Goal: Task Accomplishment & Management: Complete application form

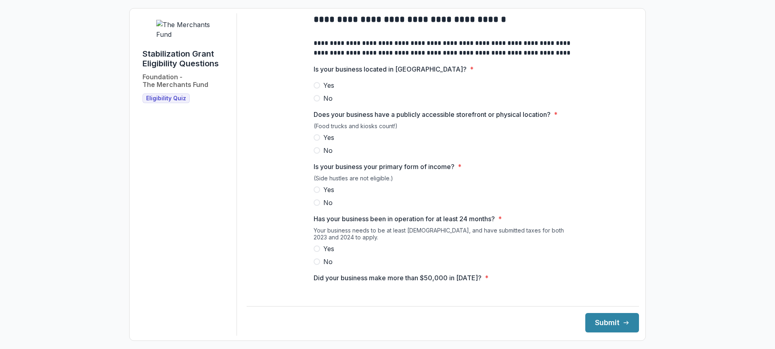
scroll to position [40, 0]
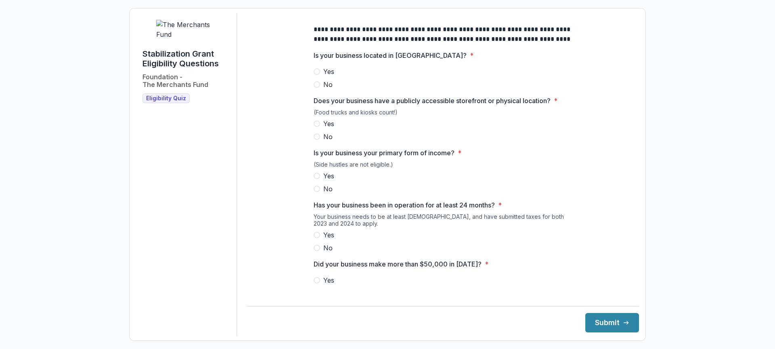
click at [315, 75] on span at bounding box center [317, 71] width 6 height 6
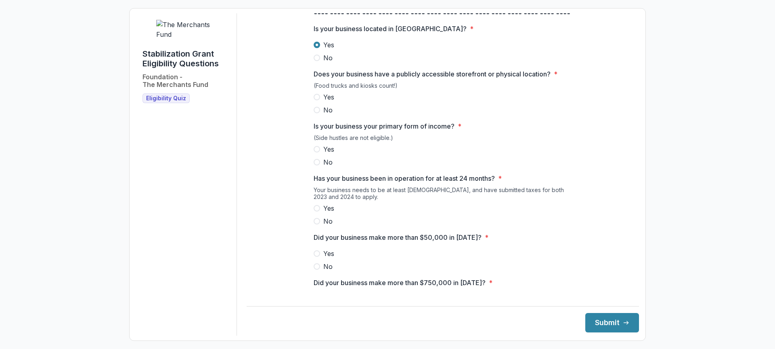
scroll to position [81, 0]
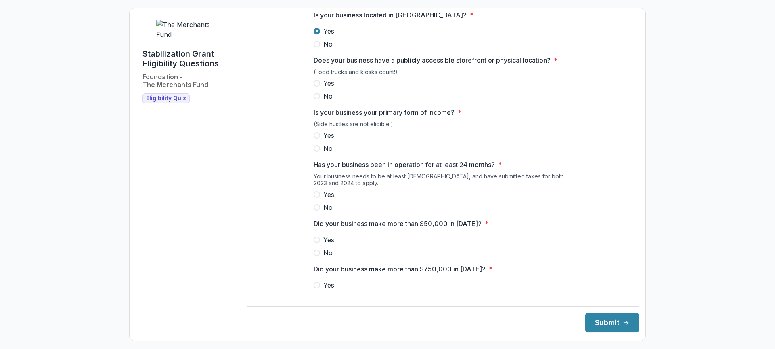
click at [319, 86] on span at bounding box center [317, 83] width 6 height 6
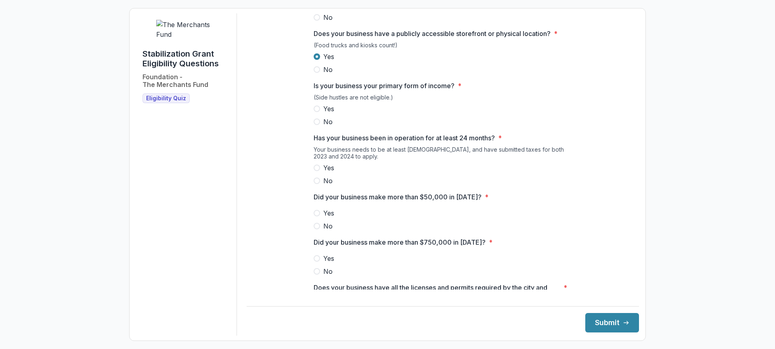
scroll to position [121, 0]
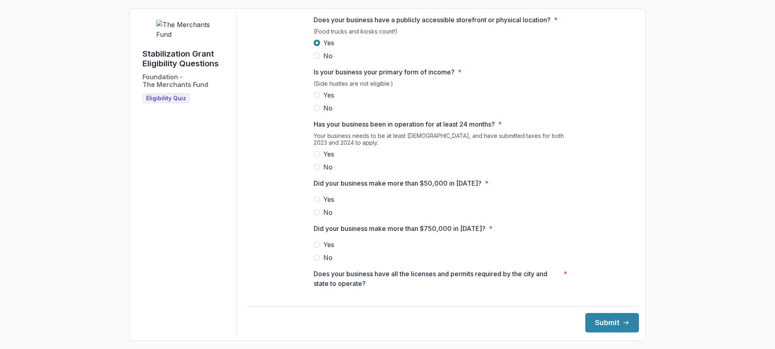
click at [317, 98] on span at bounding box center [317, 95] width 6 height 6
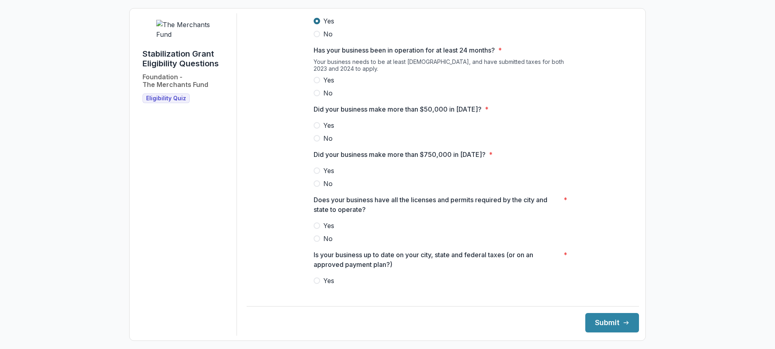
scroll to position [202, 0]
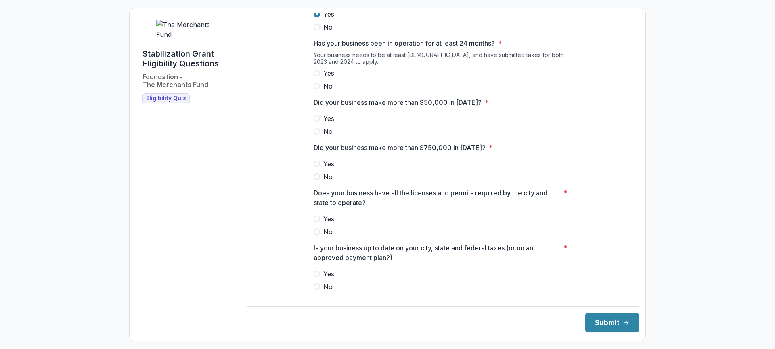
click at [316, 76] on span at bounding box center [317, 73] width 6 height 6
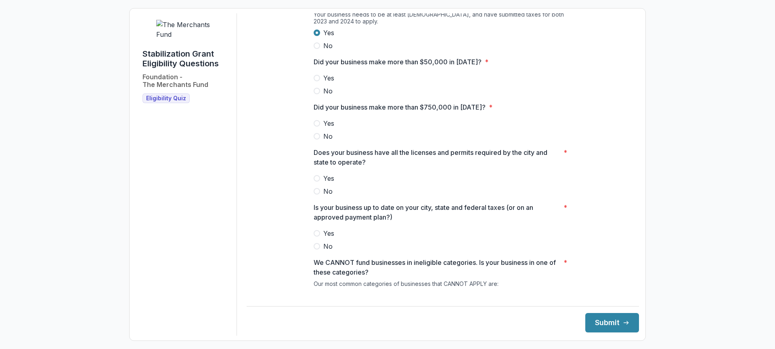
click at [319, 83] on label "Yes" at bounding box center [443, 78] width 258 height 10
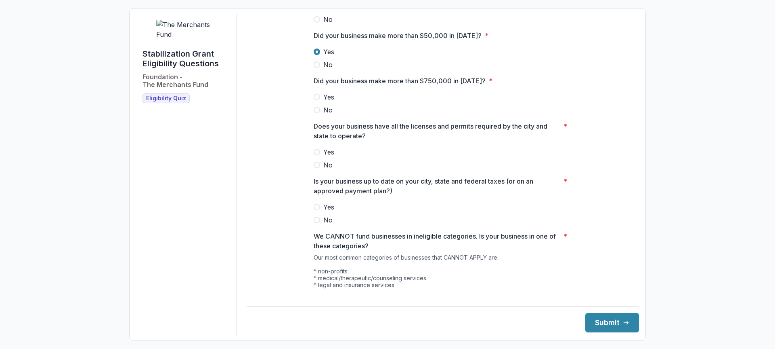
scroll to position [283, 0]
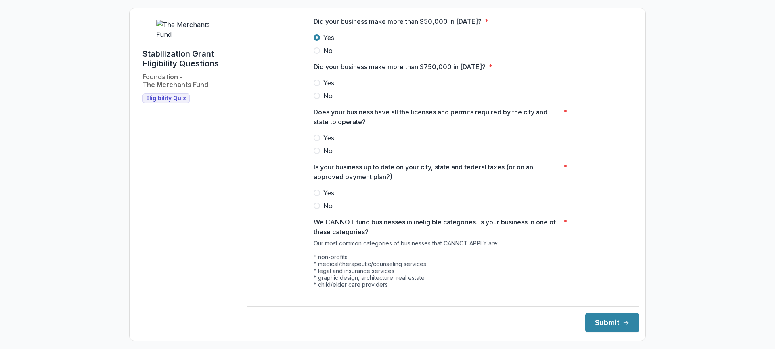
click at [317, 99] on span at bounding box center [317, 95] width 6 height 6
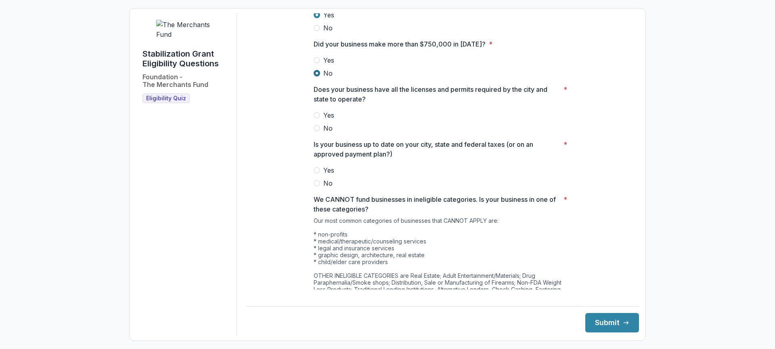
scroll to position [323, 0]
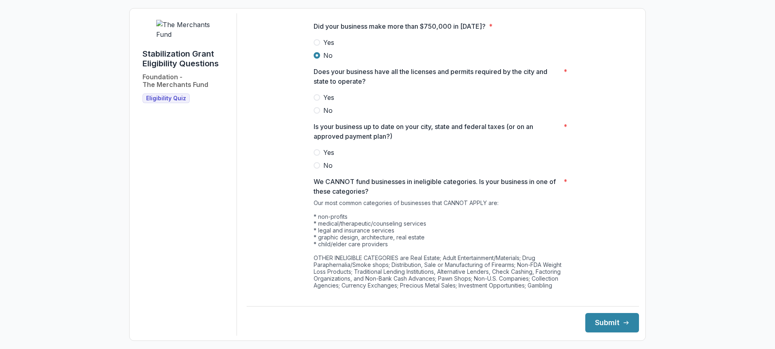
click at [315, 101] on span at bounding box center [317, 97] width 6 height 6
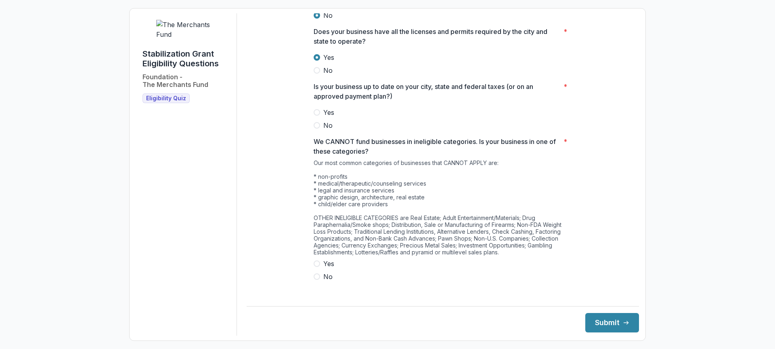
scroll to position [363, 0]
click at [317, 115] on span at bounding box center [317, 112] width 6 height 6
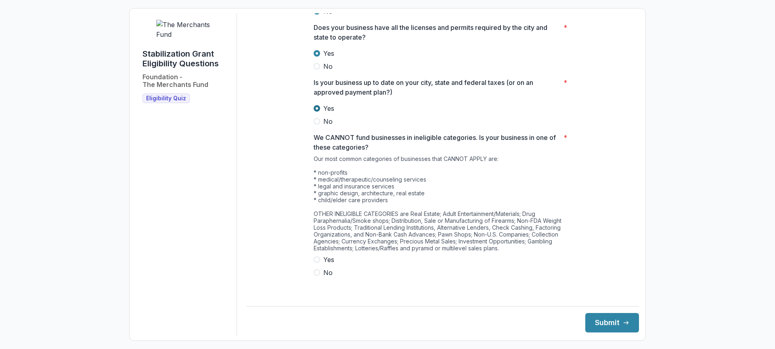
scroll to position [368, 0]
click at [317, 275] on span at bounding box center [317, 271] width 6 height 6
click at [602, 317] on button "Submit" at bounding box center [613, 322] width 54 height 19
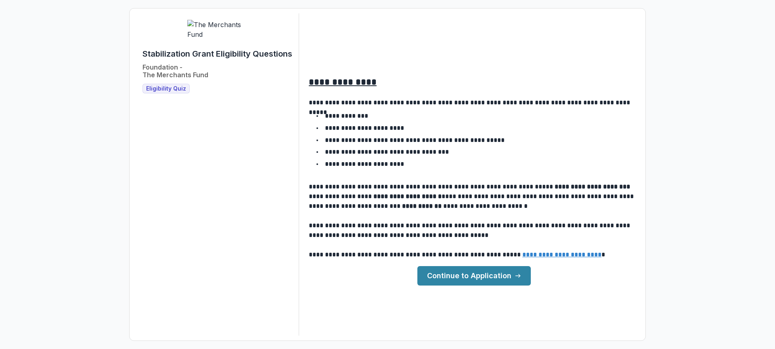
click at [480, 270] on link "Continue to Application" at bounding box center [474, 275] width 113 height 19
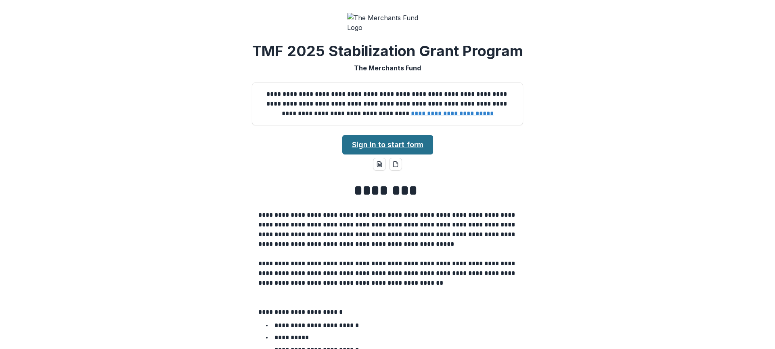
click at [407, 154] on link "Sign in to start form" at bounding box center [387, 144] width 91 height 19
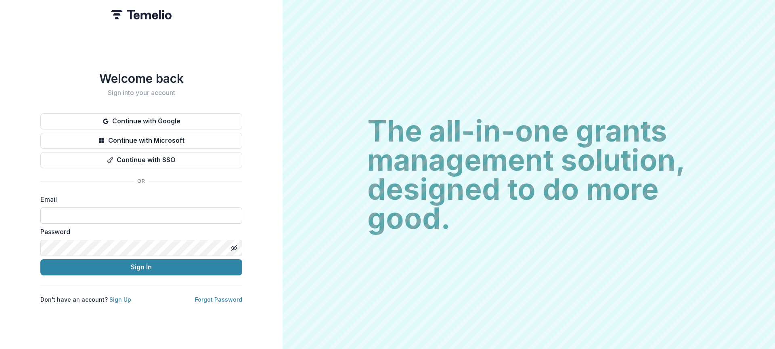
click at [105, 213] on input at bounding box center [141, 215] width 202 height 16
type input "**********"
click at [234, 246] on icon "Toggle password visibility" at bounding box center [234, 247] width 2 height 2
click at [40, 259] on button "Sign In" at bounding box center [141, 267] width 202 height 16
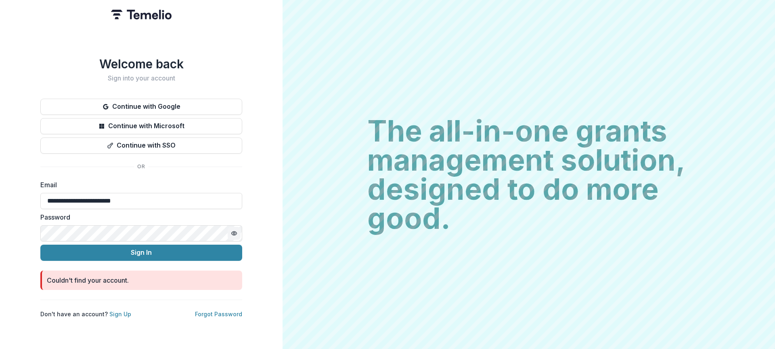
click at [0, 199] on div "**********" at bounding box center [141, 174] width 283 height 349
click at [152, 250] on button "Sign In" at bounding box center [141, 252] width 202 height 16
click at [217, 310] on link "Forgot Password" at bounding box center [218, 313] width 47 height 7
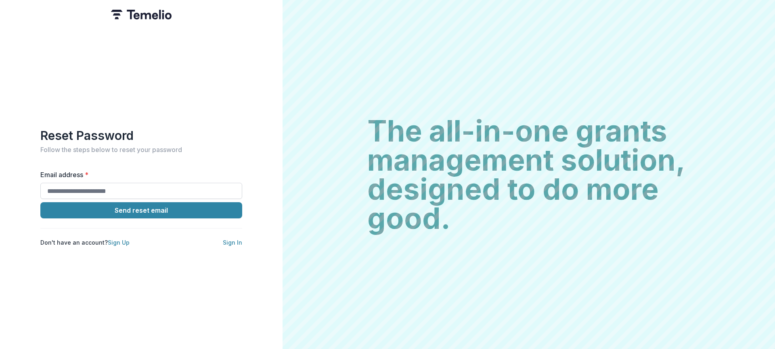
click at [78, 188] on input "Email address *" at bounding box center [141, 191] width 202 height 16
click at [155, 202] on button "Send reset email" at bounding box center [141, 210] width 202 height 16
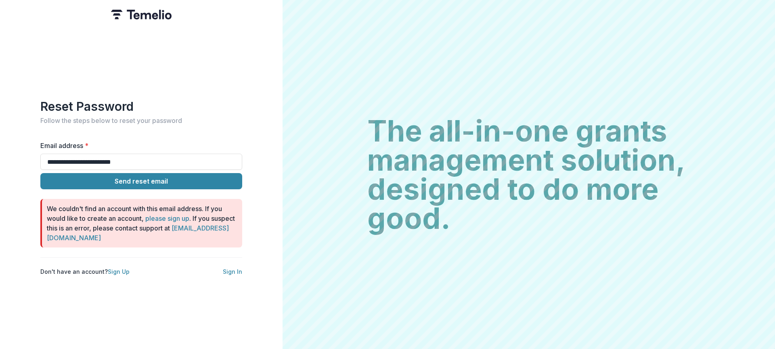
drag, startPoint x: 95, startPoint y: 154, endPoint x: 0, endPoint y: 135, distance: 96.9
click at [0, 135] on div "**********" at bounding box center [141, 174] width 283 height 349
type input "**********"
click at [137, 179] on button "Send reset email" at bounding box center [141, 181] width 202 height 16
click at [132, 176] on button "Send reset email" at bounding box center [141, 181] width 202 height 16
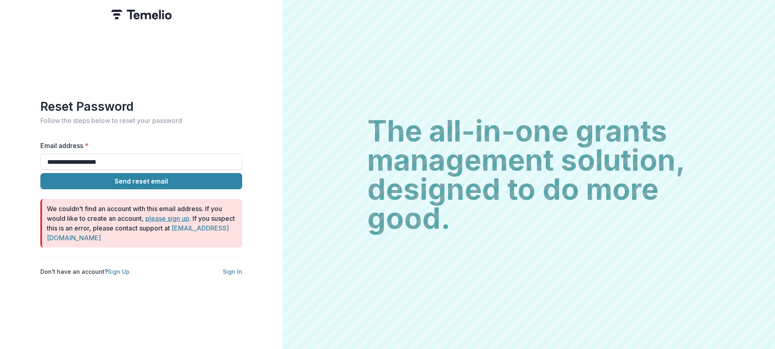
click at [163, 216] on link "please sign up" at bounding box center [167, 218] width 44 height 8
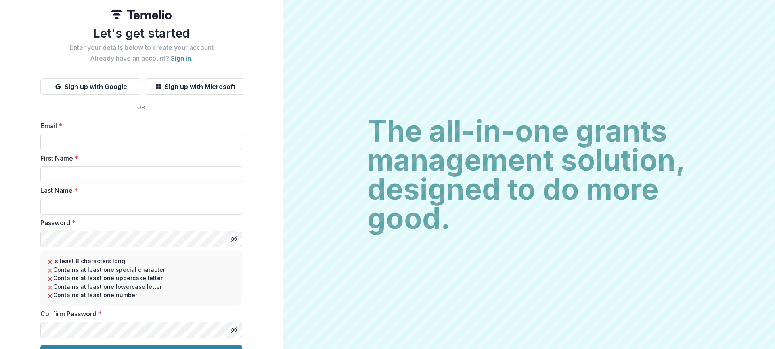
click at [96, 144] on input "Email *" at bounding box center [141, 142] width 202 height 16
type input "**********"
click at [128, 173] on input "First Name *" at bounding box center [141, 174] width 202 height 16
type input "*******"
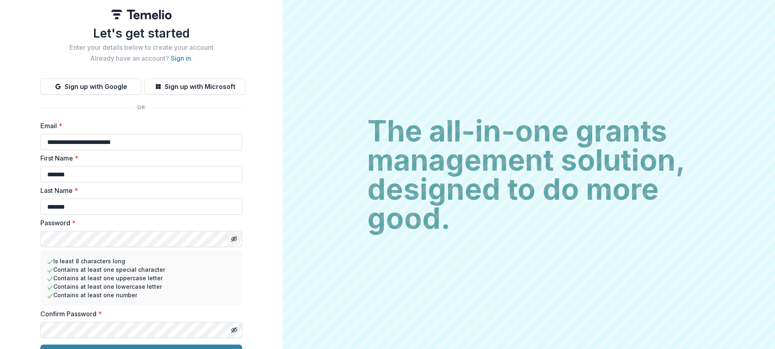
click at [233, 237] on icon "Toggle password visibility" at bounding box center [234, 238] width 6 height 6
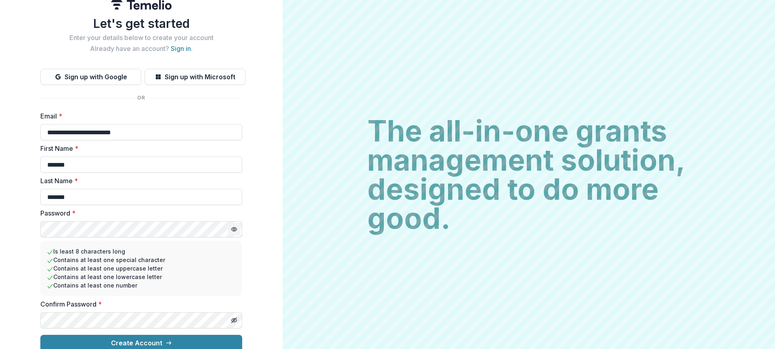
scroll to position [18, 0]
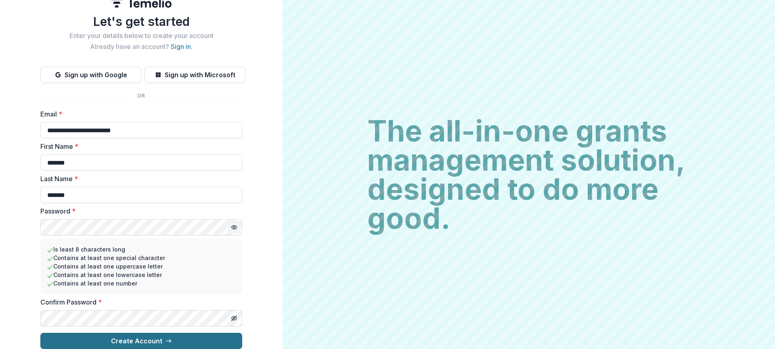
click at [155, 334] on button "Create Account" at bounding box center [141, 340] width 202 height 16
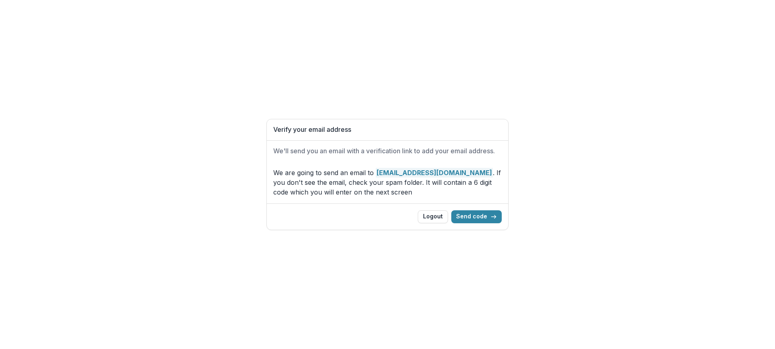
drag, startPoint x: 476, startPoint y: 218, endPoint x: 485, endPoint y: 202, distance: 18.4
click at [481, 212] on button "Send code" at bounding box center [476, 216] width 50 height 13
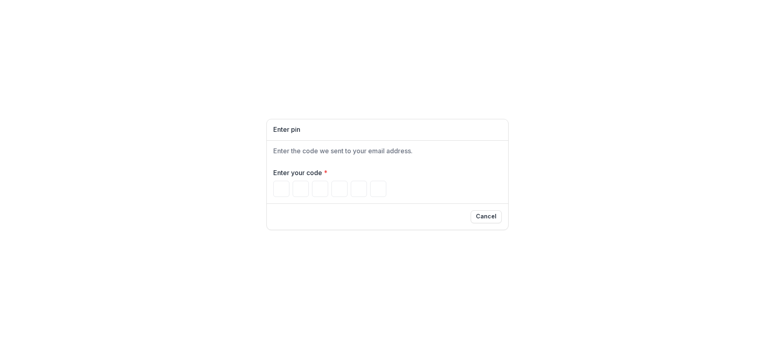
type input "*"
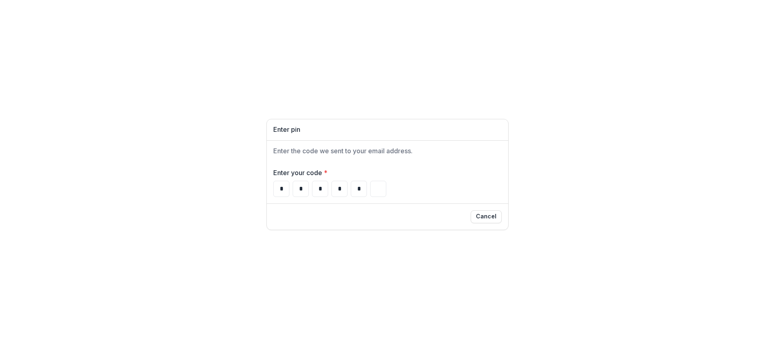
type input "*"
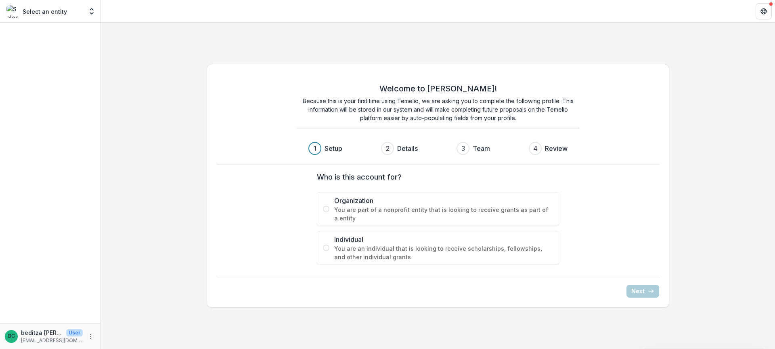
click at [325, 210] on span at bounding box center [326, 209] width 6 height 6
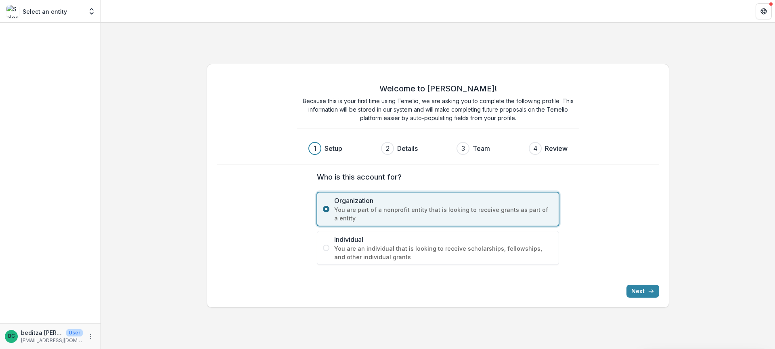
click at [325, 210] on span at bounding box center [326, 209] width 6 height 6
click at [325, 250] on span at bounding box center [326, 247] width 6 height 6
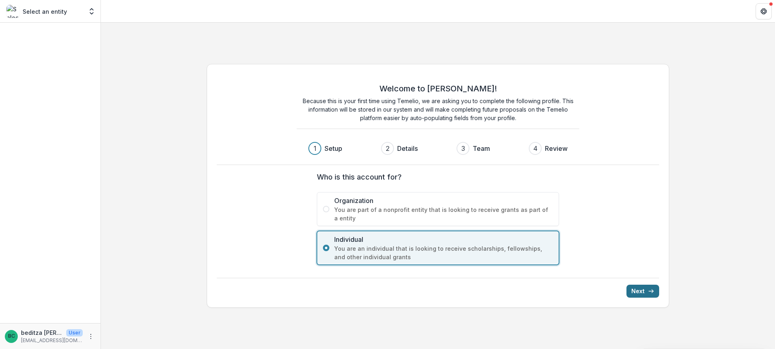
click at [642, 288] on button "Next" at bounding box center [643, 290] width 33 height 13
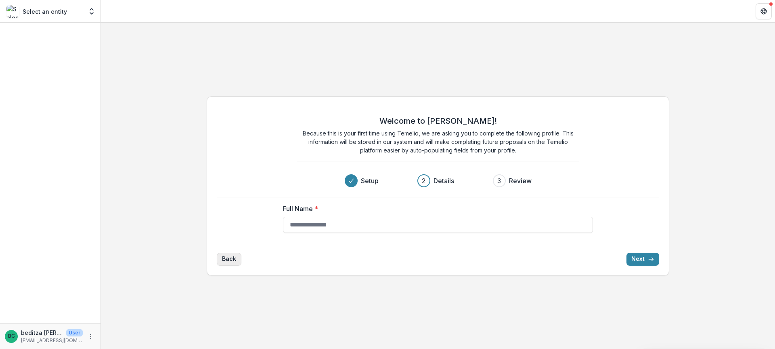
click at [231, 261] on button "Back" at bounding box center [229, 258] width 25 height 13
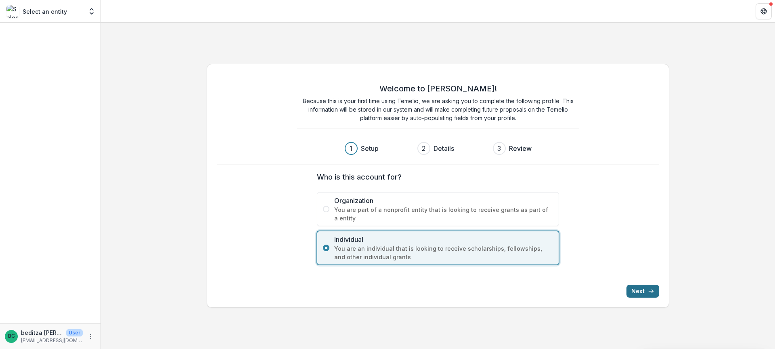
click at [643, 293] on button "Next" at bounding box center [643, 290] width 33 height 13
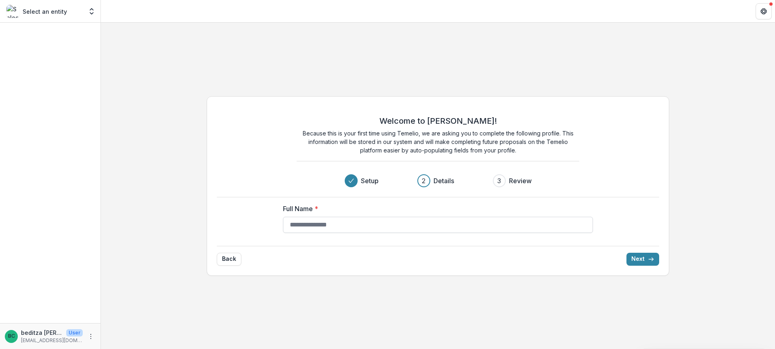
click at [325, 224] on input "Full Name *" at bounding box center [438, 224] width 310 height 16
type input "**********"
click at [647, 257] on button "Next" at bounding box center [643, 258] width 33 height 13
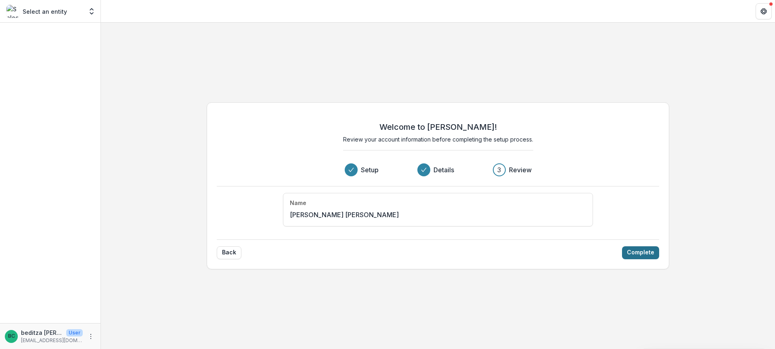
click at [642, 252] on button "Complete" at bounding box center [640, 252] width 37 height 13
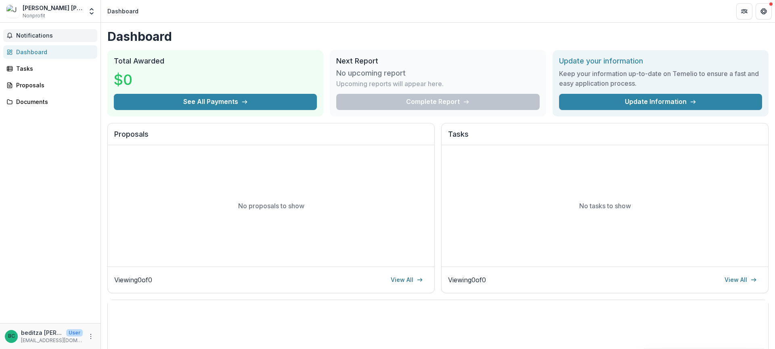
click at [31, 37] on span "Notifications" at bounding box center [55, 35] width 78 height 7
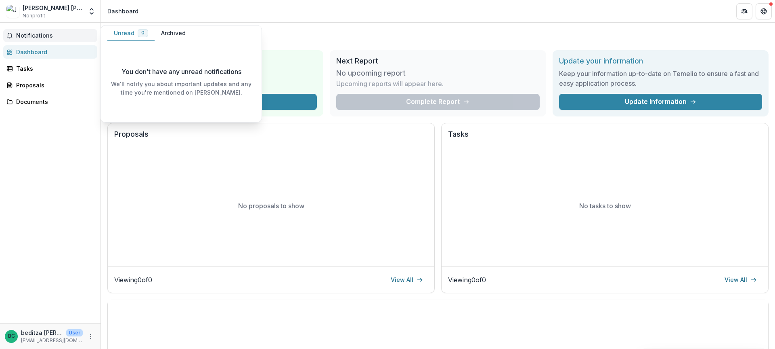
click at [32, 37] on span "Notifications" at bounding box center [55, 35] width 78 height 7
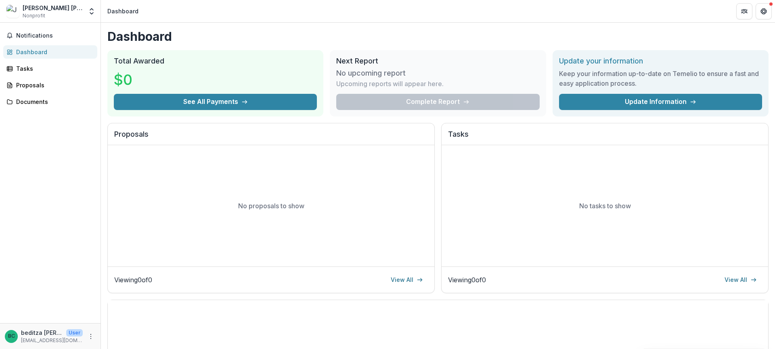
click at [30, 53] on div "Dashboard" at bounding box center [53, 52] width 75 height 8
click at [31, 101] on div "Documents" at bounding box center [53, 101] width 75 height 8
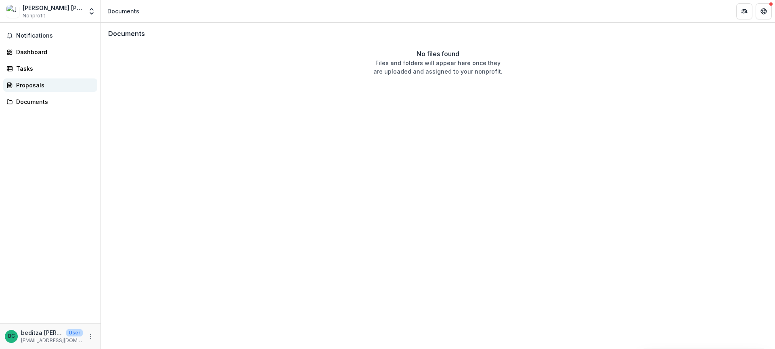
click at [34, 85] on div "Proposals" at bounding box center [53, 85] width 75 height 8
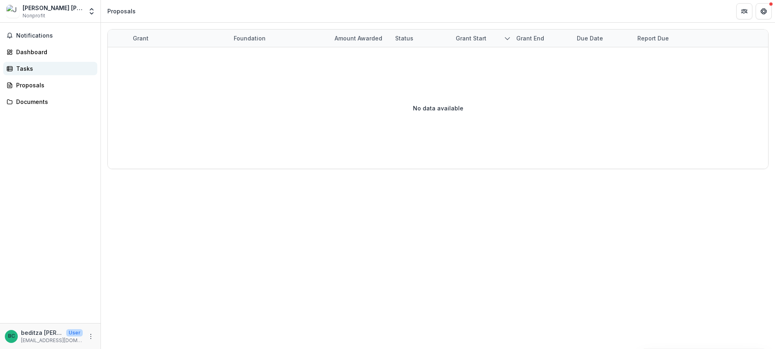
click at [33, 71] on div "Tasks" at bounding box center [53, 68] width 75 height 8
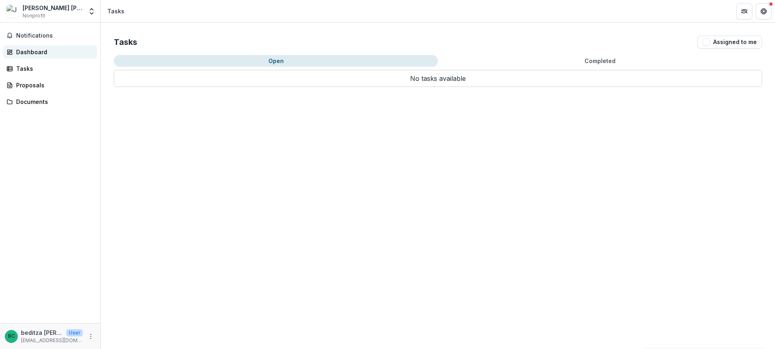
click at [50, 50] on div "Dashboard" at bounding box center [53, 52] width 75 height 8
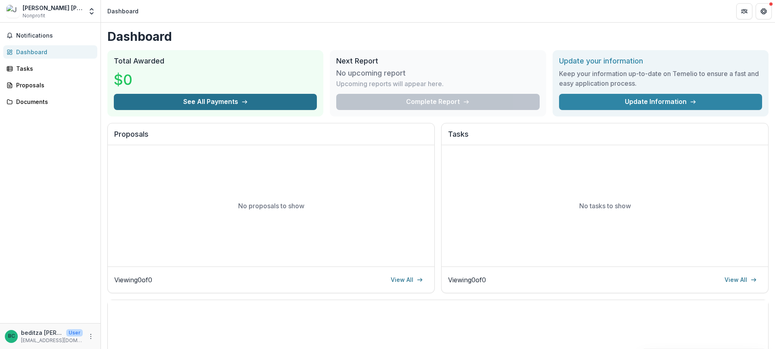
click at [231, 102] on button "See All Payments" at bounding box center [215, 102] width 203 height 16
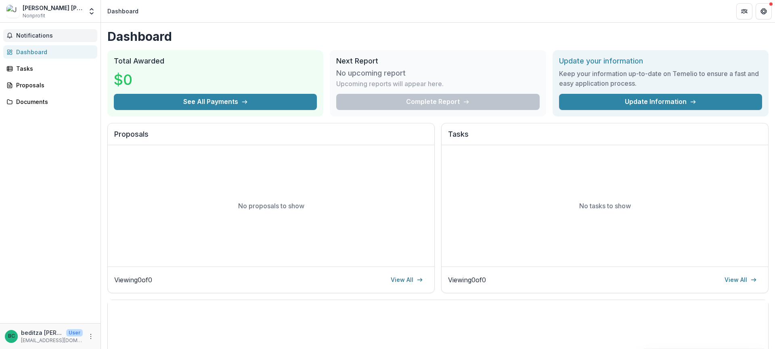
click at [36, 35] on span "Notifications" at bounding box center [55, 35] width 78 height 7
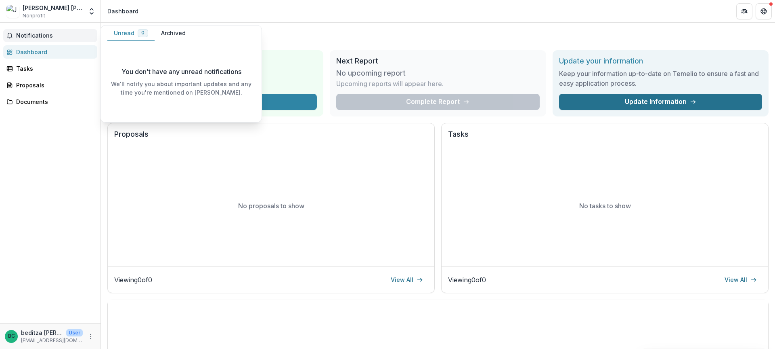
drag, startPoint x: 676, startPoint y: 94, endPoint x: 669, endPoint y: 100, distance: 9.1
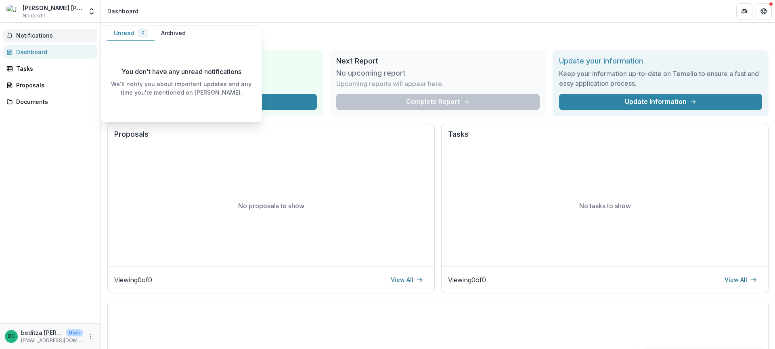
click at [674, 95] on link "Update Information" at bounding box center [660, 102] width 203 height 16
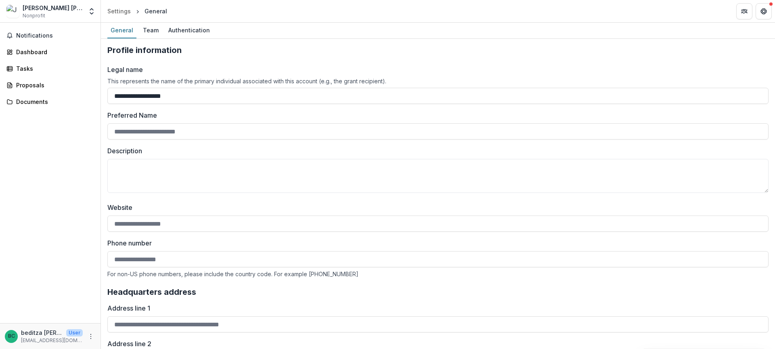
click at [668, 101] on input "**********" at bounding box center [437, 96] width 661 height 16
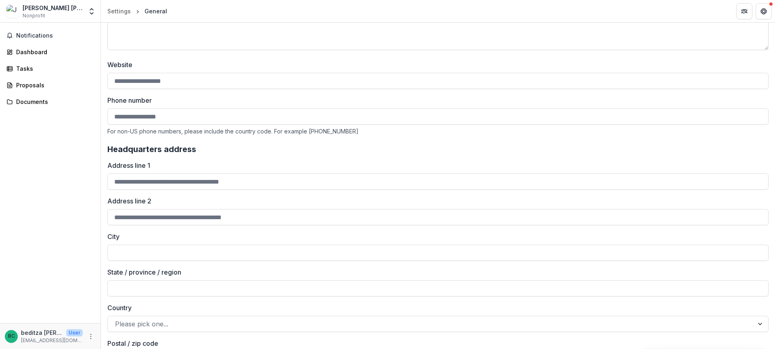
scroll to position [162, 0]
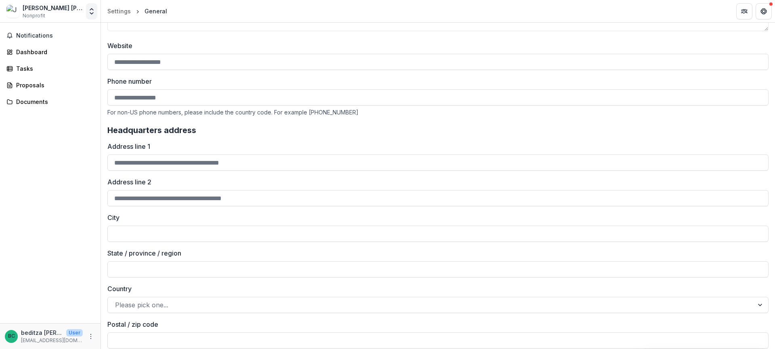
click at [89, 9] on icon "Open entity switcher" at bounding box center [92, 11] width 8 height 8
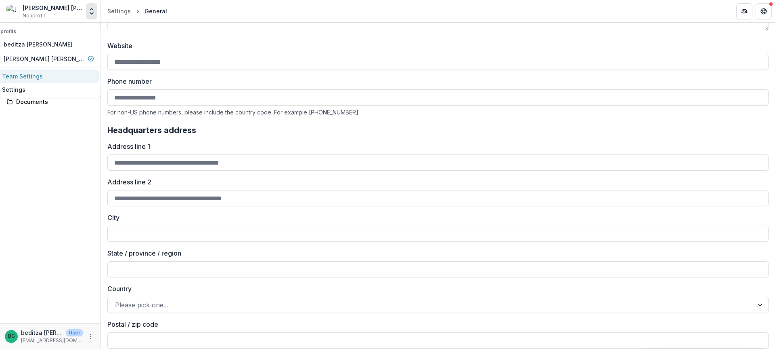
click at [48, 74] on link "Team Settings" at bounding box center [42, 75] width 113 height 13
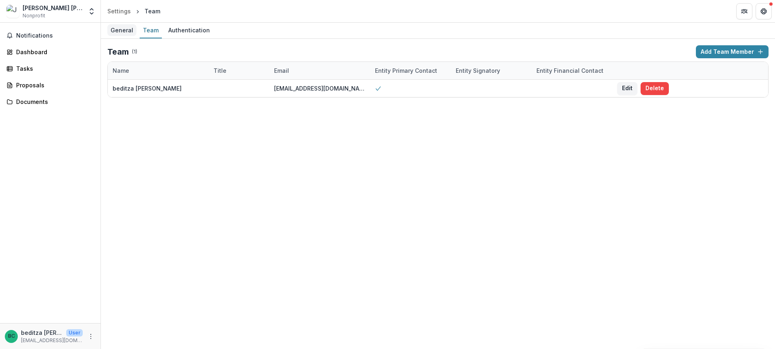
click at [115, 28] on div "General" at bounding box center [121, 30] width 29 height 12
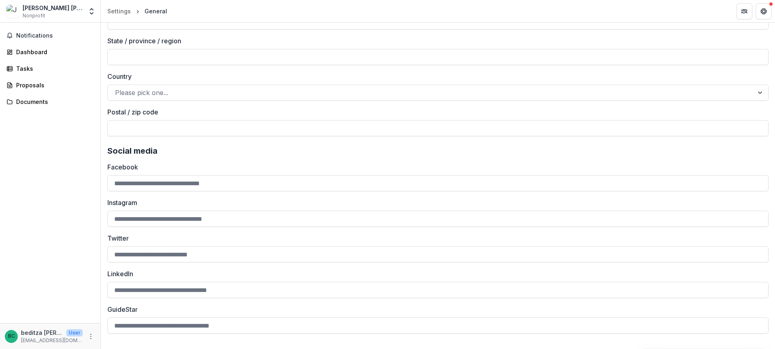
scroll to position [636, 0]
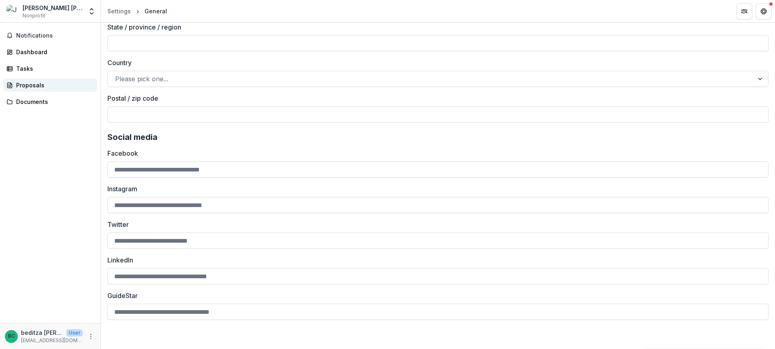
click at [27, 82] on div "Proposals" at bounding box center [53, 85] width 75 height 8
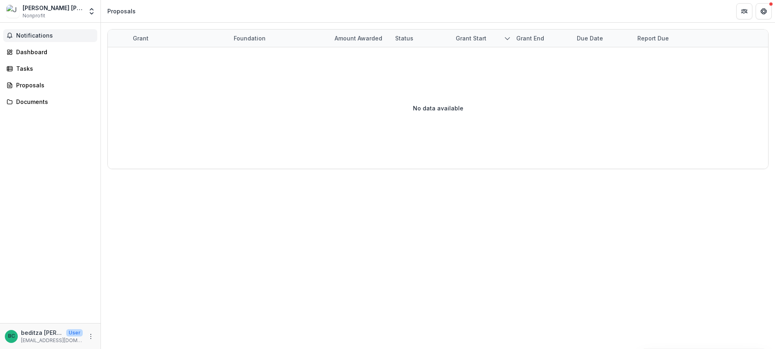
click at [41, 34] on span "Notifications" at bounding box center [55, 35] width 78 height 7
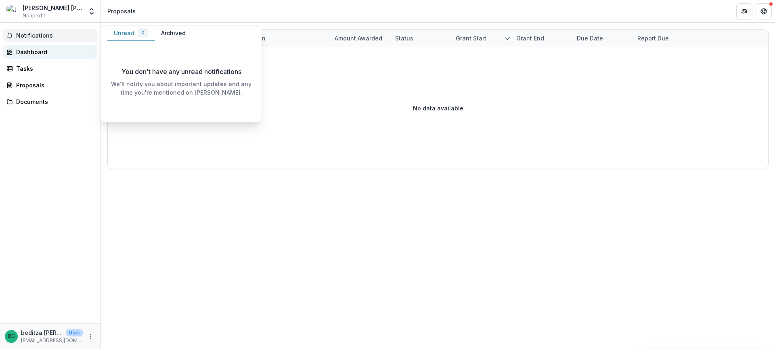
click at [25, 52] on div "Dashboard" at bounding box center [53, 52] width 75 height 8
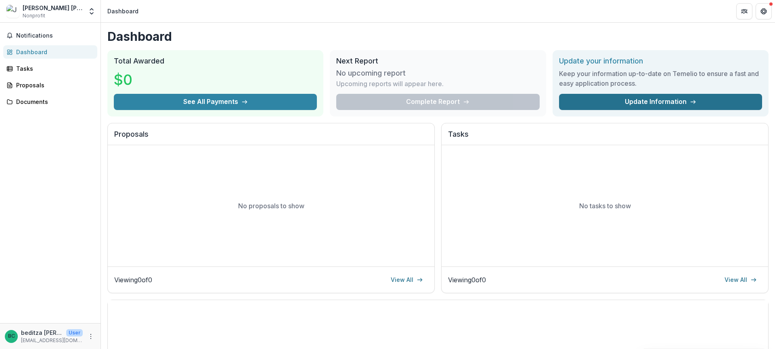
click at [609, 100] on link "Update Information" at bounding box center [660, 102] width 203 height 16
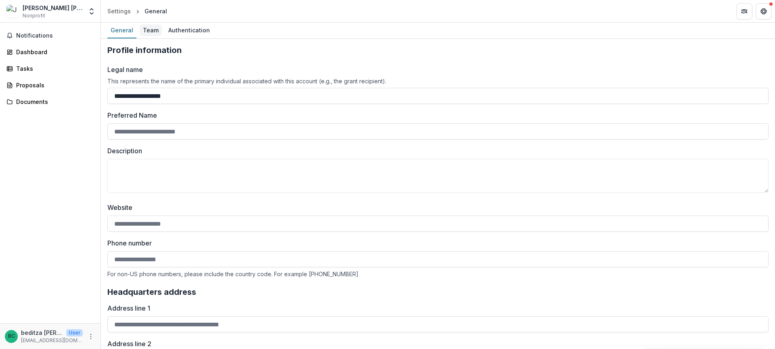
click at [153, 26] on div "Team" at bounding box center [151, 30] width 22 height 12
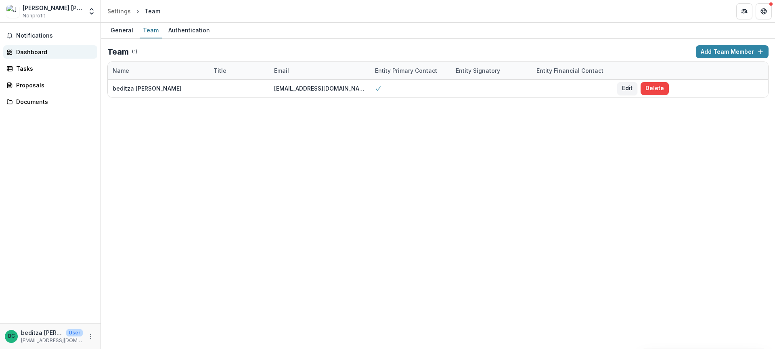
click at [15, 52] on link "Dashboard" at bounding box center [50, 51] width 94 height 13
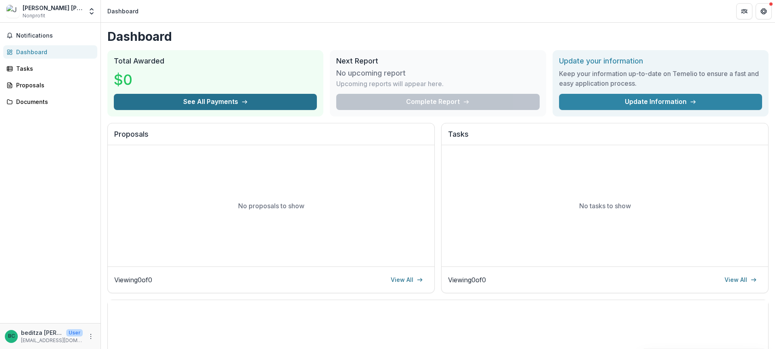
click at [210, 104] on button "See All Payments" at bounding box center [215, 102] width 203 height 16
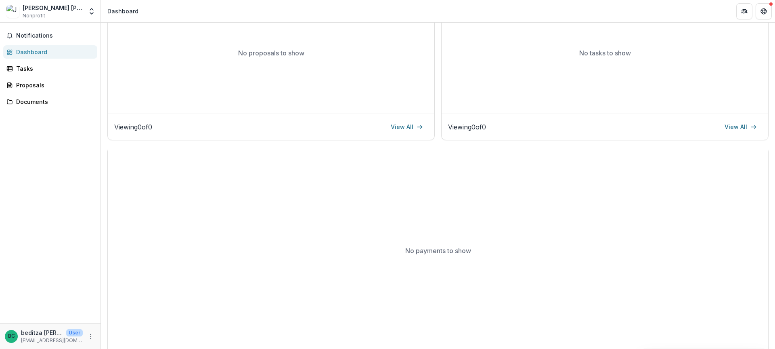
scroll to position [158, 0]
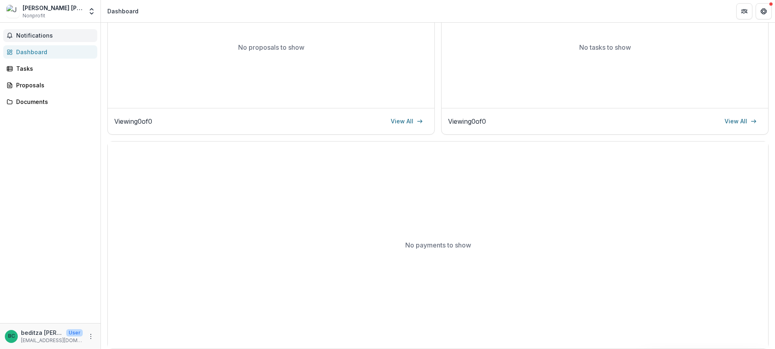
click at [34, 34] on span "Notifications" at bounding box center [55, 35] width 78 height 7
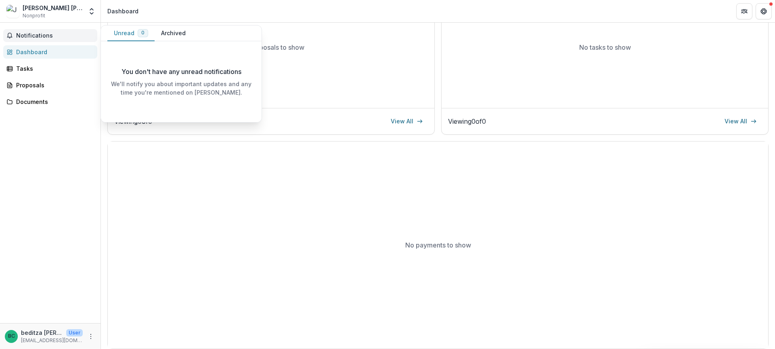
click at [32, 32] on span "Notifications" at bounding box center [55, 35] width 78 height 7
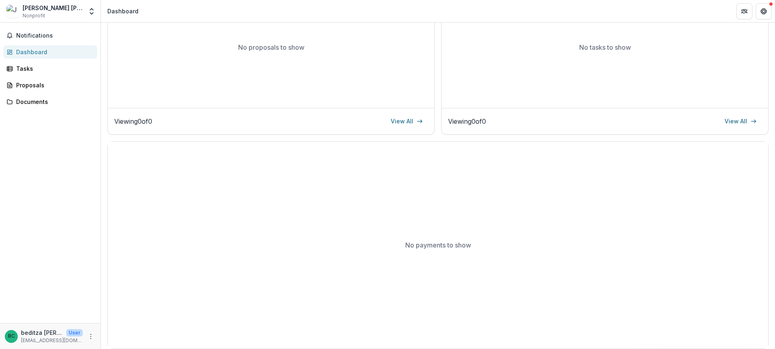
click at [34, 53] on div "Dashboard" at bounding box center [53, 52] width 75 height 8
click at [42, 66] on div "Tasks" at bounding box center [53, 68] width 75 height 8
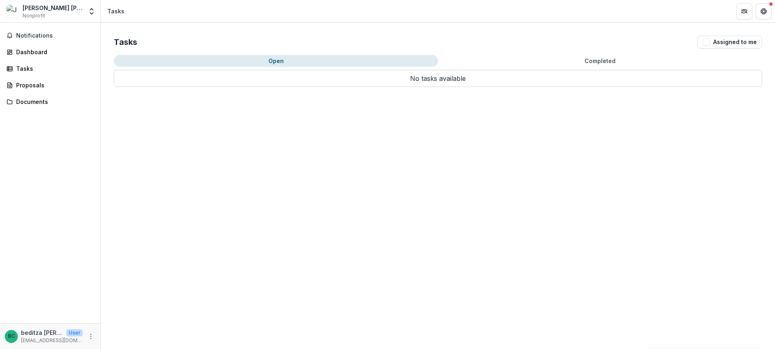
click at [273, 60] on button "Open" at bounding box center [276, 61] width 324 height 12
click at [406, 80] on p "No tasks available" at bounding box center [438, 78] width 649 height 17
click at [769, 13] on button "Get Help" at bounding box center [764, 11] width 16 height 16
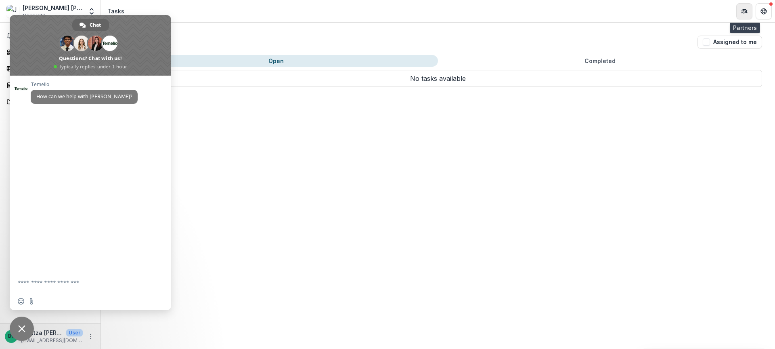
click at [745, 12] on icon "Partners" at bounding box center [744, 11] width 6 height 6
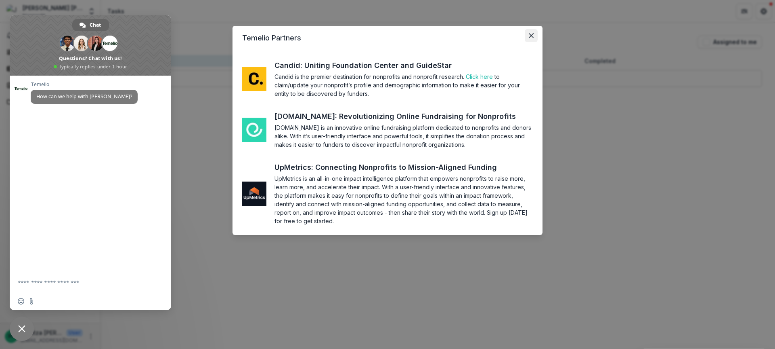
click at [531, 34] on icon "Close" at bounding box center [531, 35] width 5 height 5
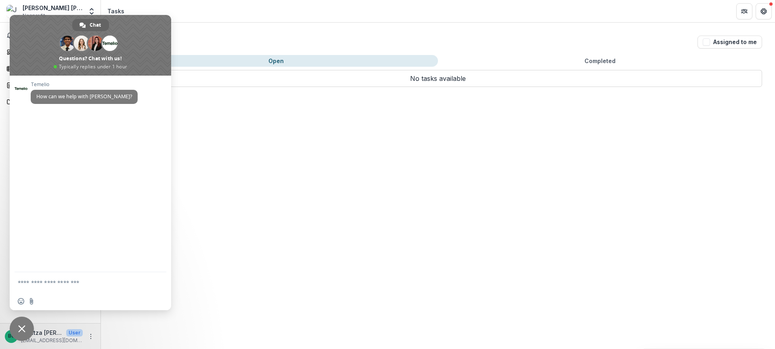
click at [60, 283] on textarea "Compose your message..." at bounding box center [82, 282] width 128 height 7
type textarea "**********"
